Goal: Communication & Community: Share content

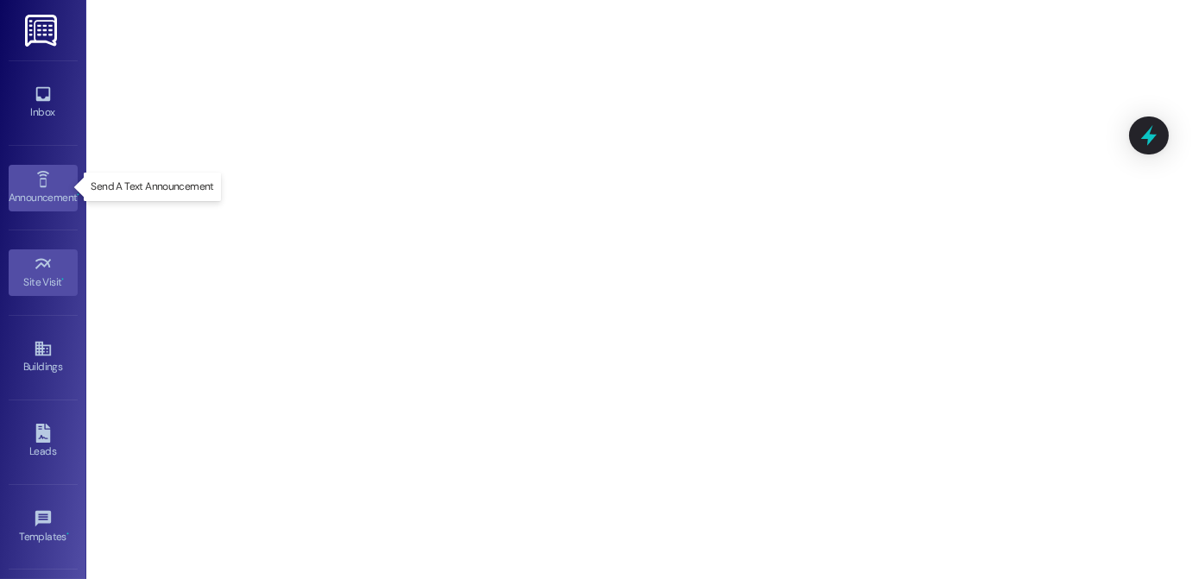
click at [43, 189] on div "Announcement •" at bounding box center [43, 197] width 86 height 17
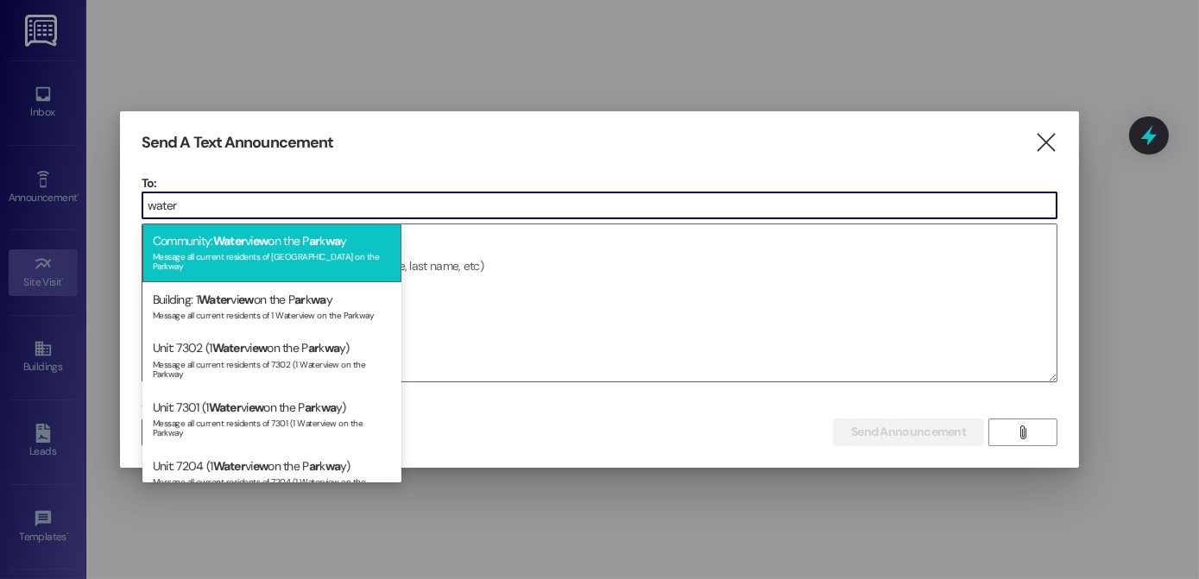
type input "water"
click at [205, 242] on div "Community: Water vi ew on the P ar k wa y Message all current residents of [GEO…" at bounding box center [271, 253] width 259 height 59
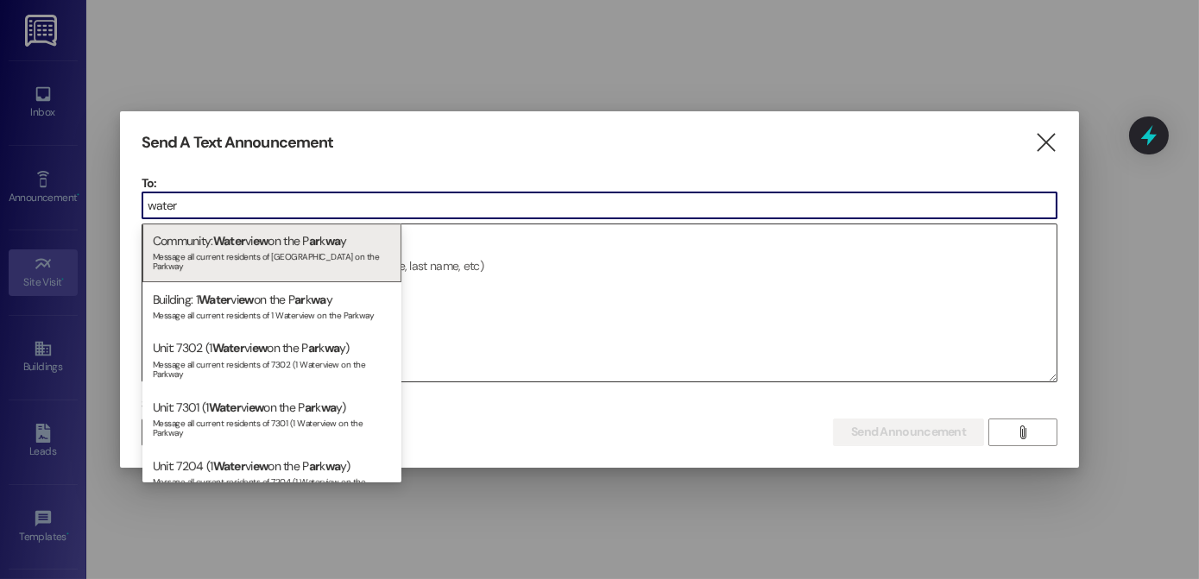
click at [278, 245] on textarea at bounding box center [599, 302] width 914 height 157
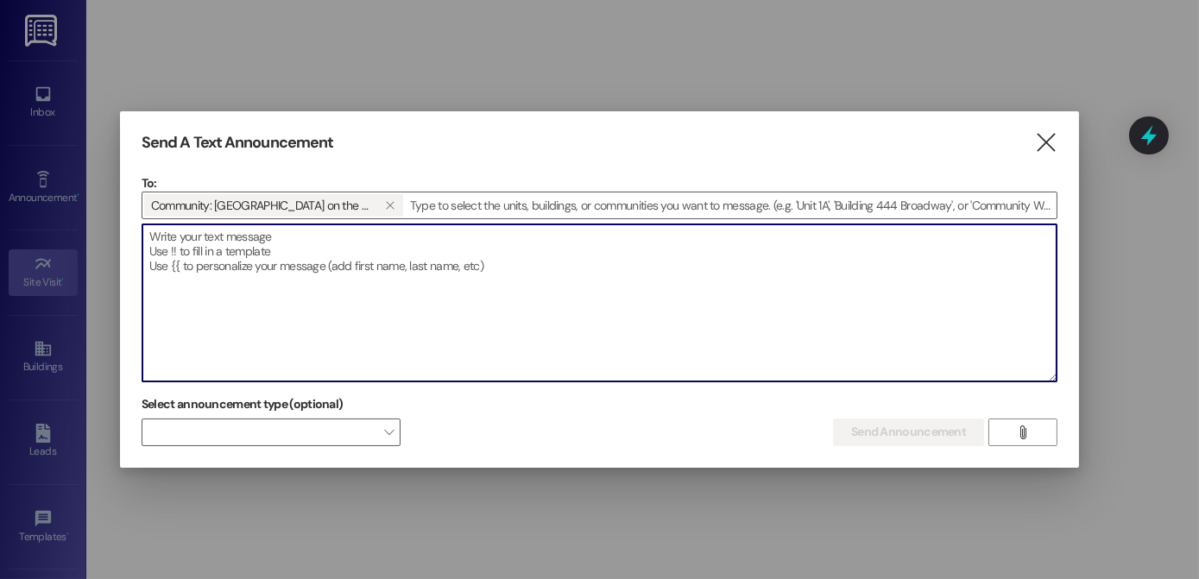
click at [312, 275] on textarea at bounding box center [599, 302] width 914 height 157
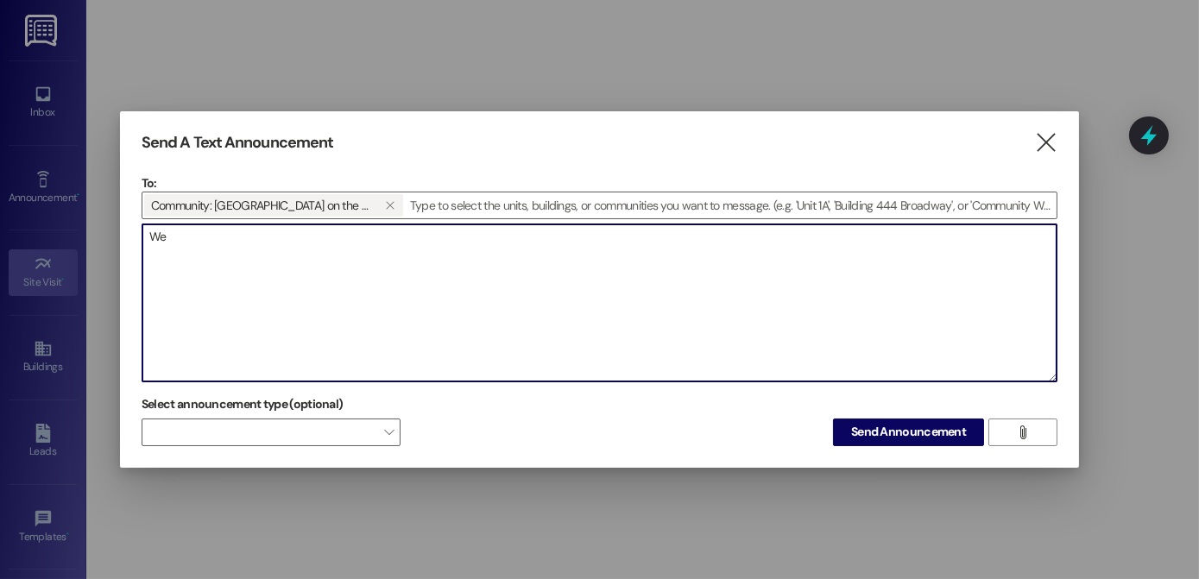
type textarea "W"
click at [255, 233] on textarea "Stop by for dog treats***pase por algo para su perrit@" at bounding box center [599, 302] width 914 height 157
click at [524, 232] on textarea "Stop by for dog treats at leasing office***pase por algo para su perrit@" at bounding box center [599, 302] width 914 height 157
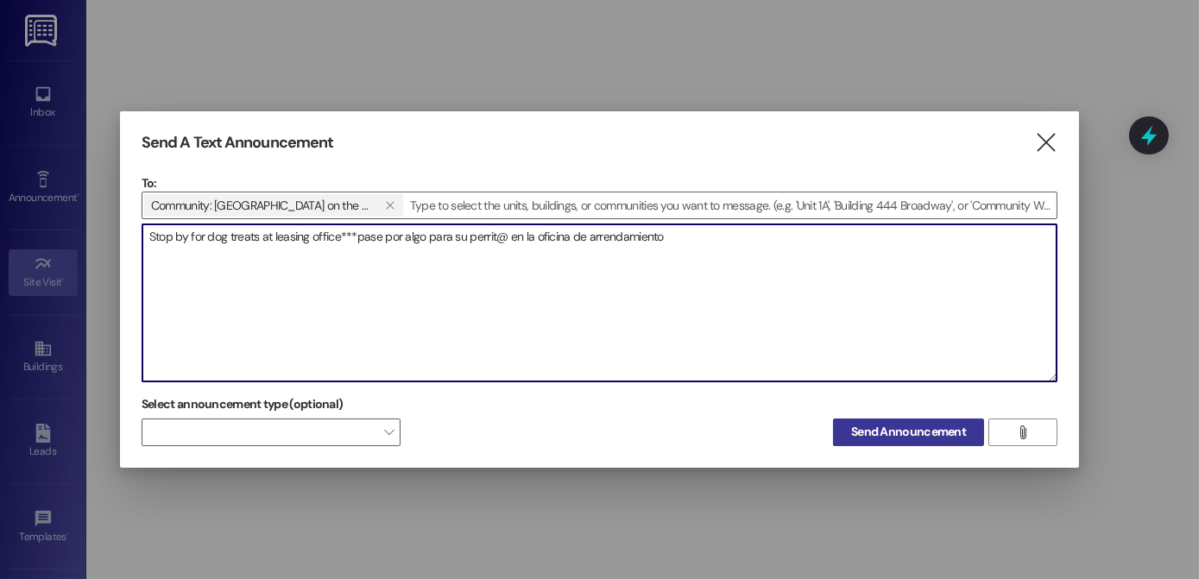
type textarea "Stop by for dog treats at leasing office***pase por algo para su perrit@ en la …"
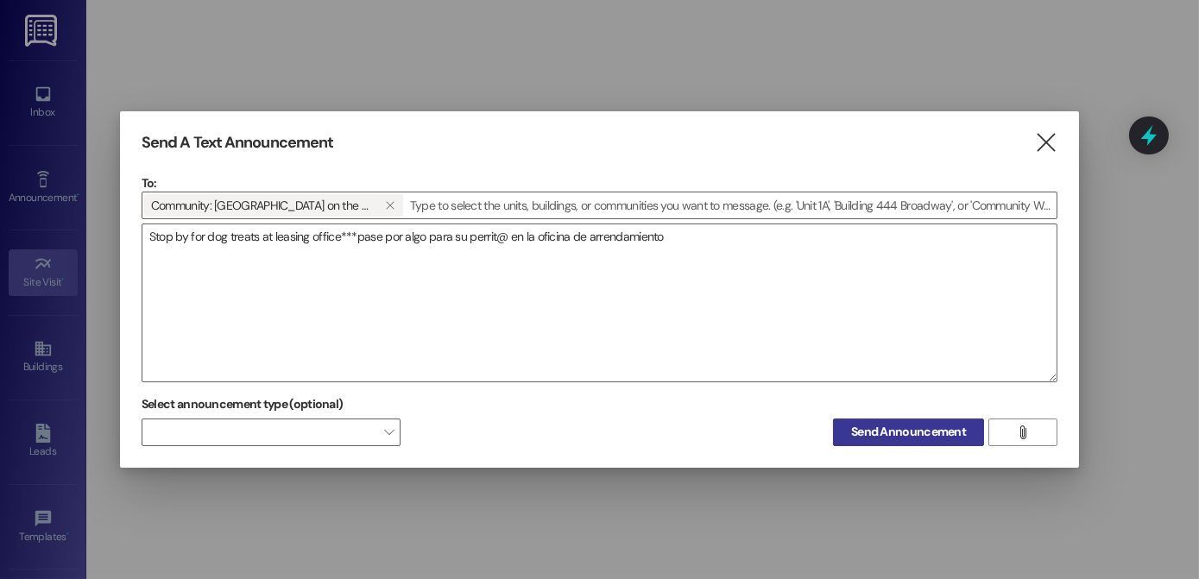
click at [937, 443] on button "Send Announcement" at bounding box center [908, 433] width 151 height 28
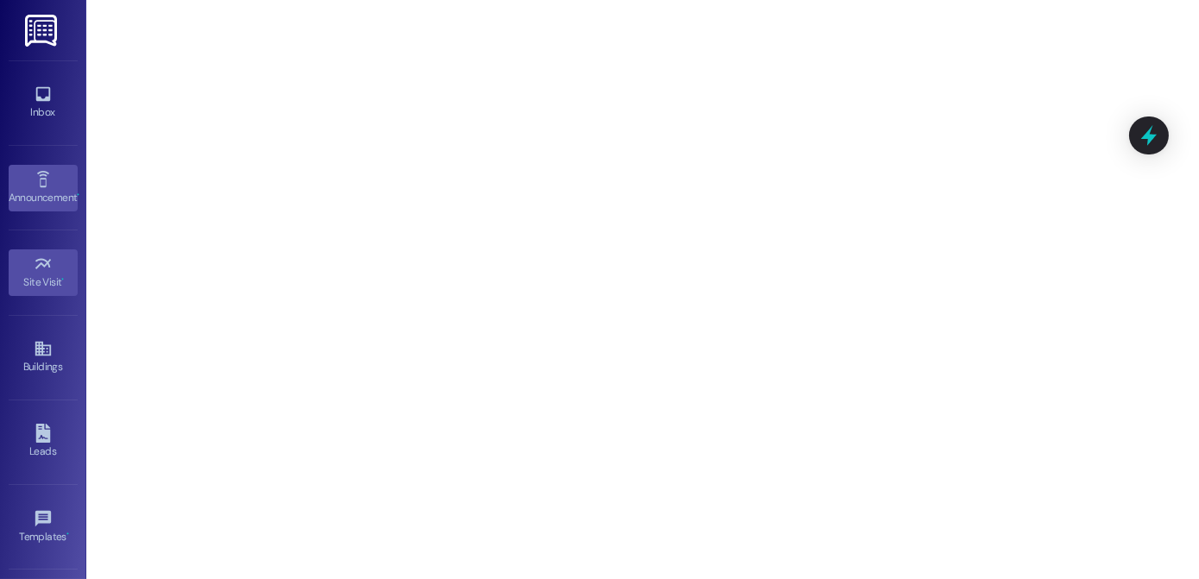
click at [59, 192] on div "Announcement •" at bounding box center [43, 197] width 86 height 17
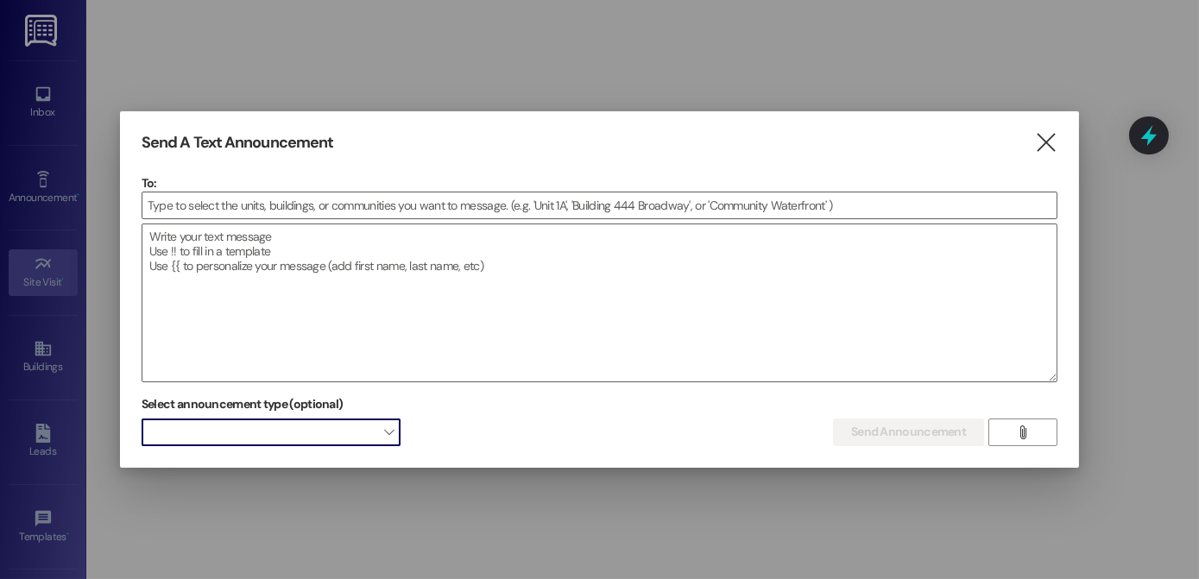
click at [224, 438] on span at bounding box center [271, 433] width 259 height 28
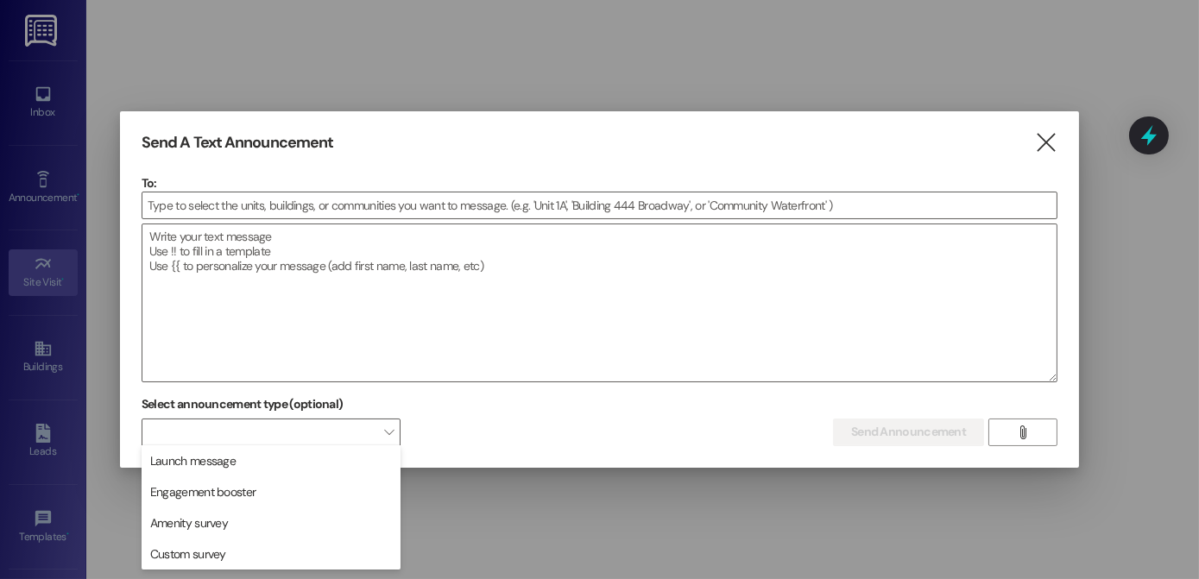
click at [0, 578] on div "Send A Text Announcement  To:  Drop image file here Select announcement type …" at bounding box center [0, 579] width 0 height 0
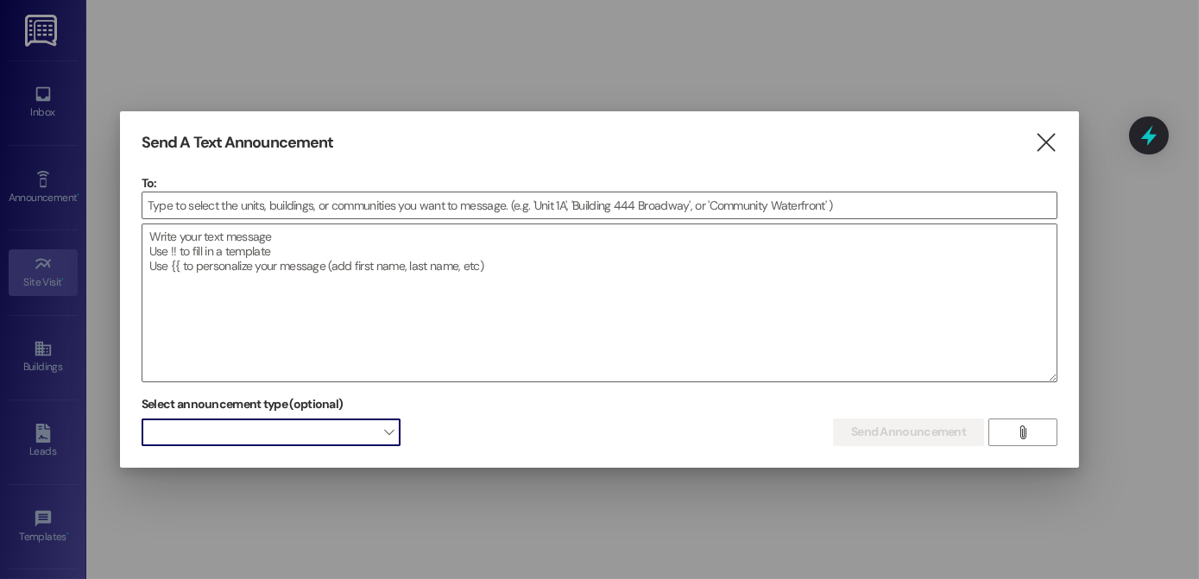
click at [361, 433] on span at bounding box center [271, 433] width 259 height 28
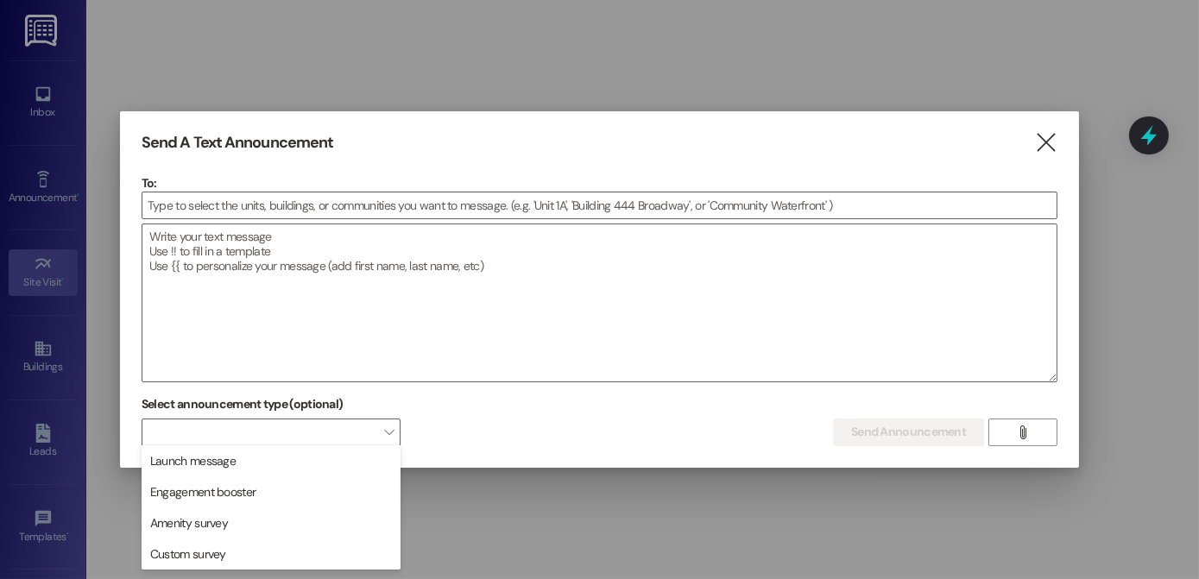
click at [562, 425] on div "Select announcement type (optional)  Send Announcement Enter a message above t…" at bounding box center [600, 418] width 916 height 54
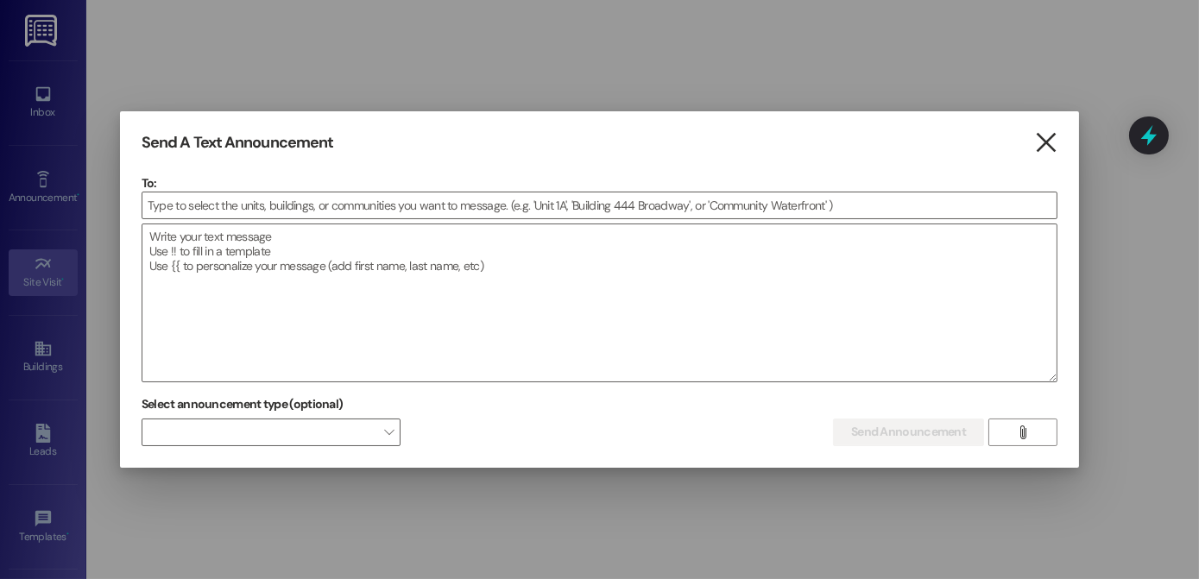
click at [1044, 141] on icon "" at bounding box center [1045, 143] width 23 height 18
